Goal: Task Accomplishment & Management: Manage account settings

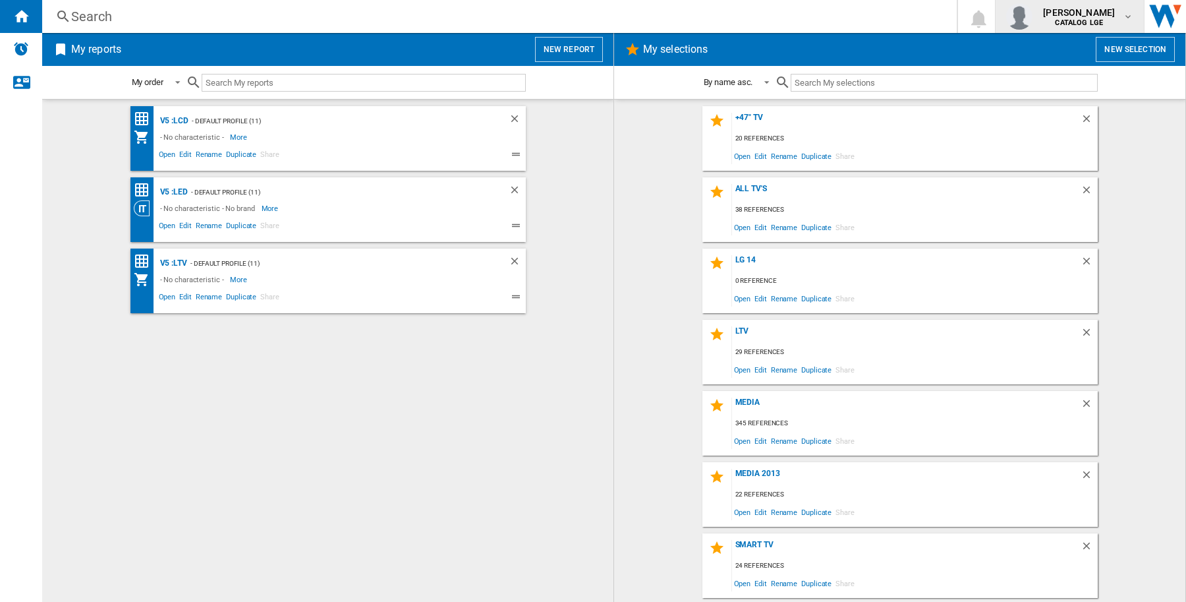
click at [1059, 8] on span "[PERSON_NAME]" at bounding box center [1079, 12] width 72 height 13
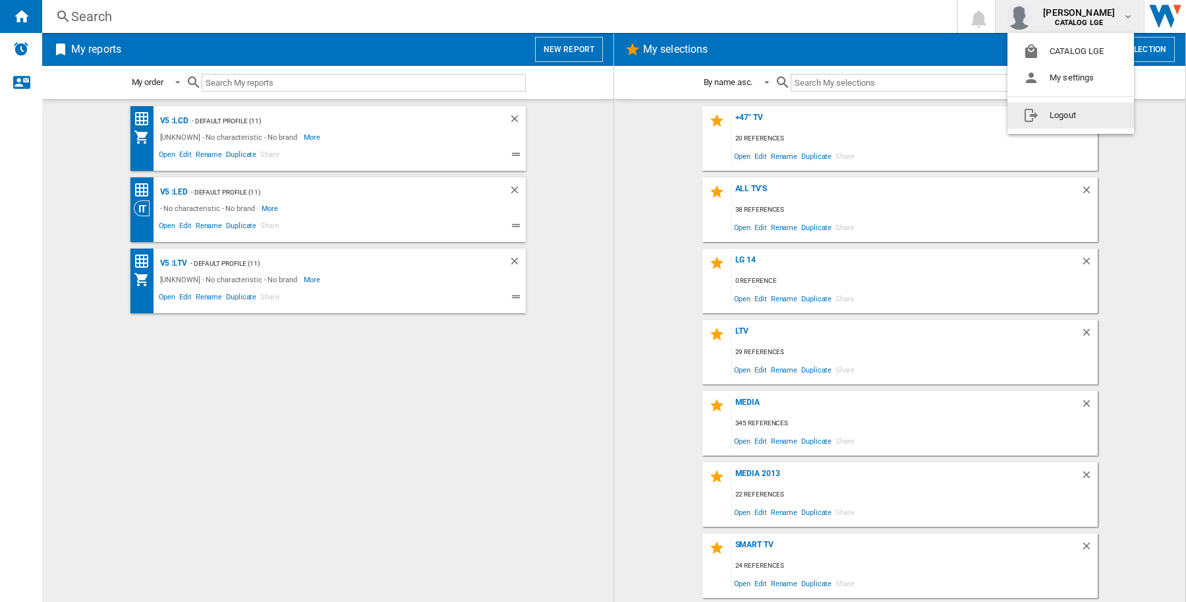
click at [1074, 114] on button "Logout" at bounding box center [1071, 115] width 127 height 26
